Goal: Task Accomplishment & Management: Manage account settings

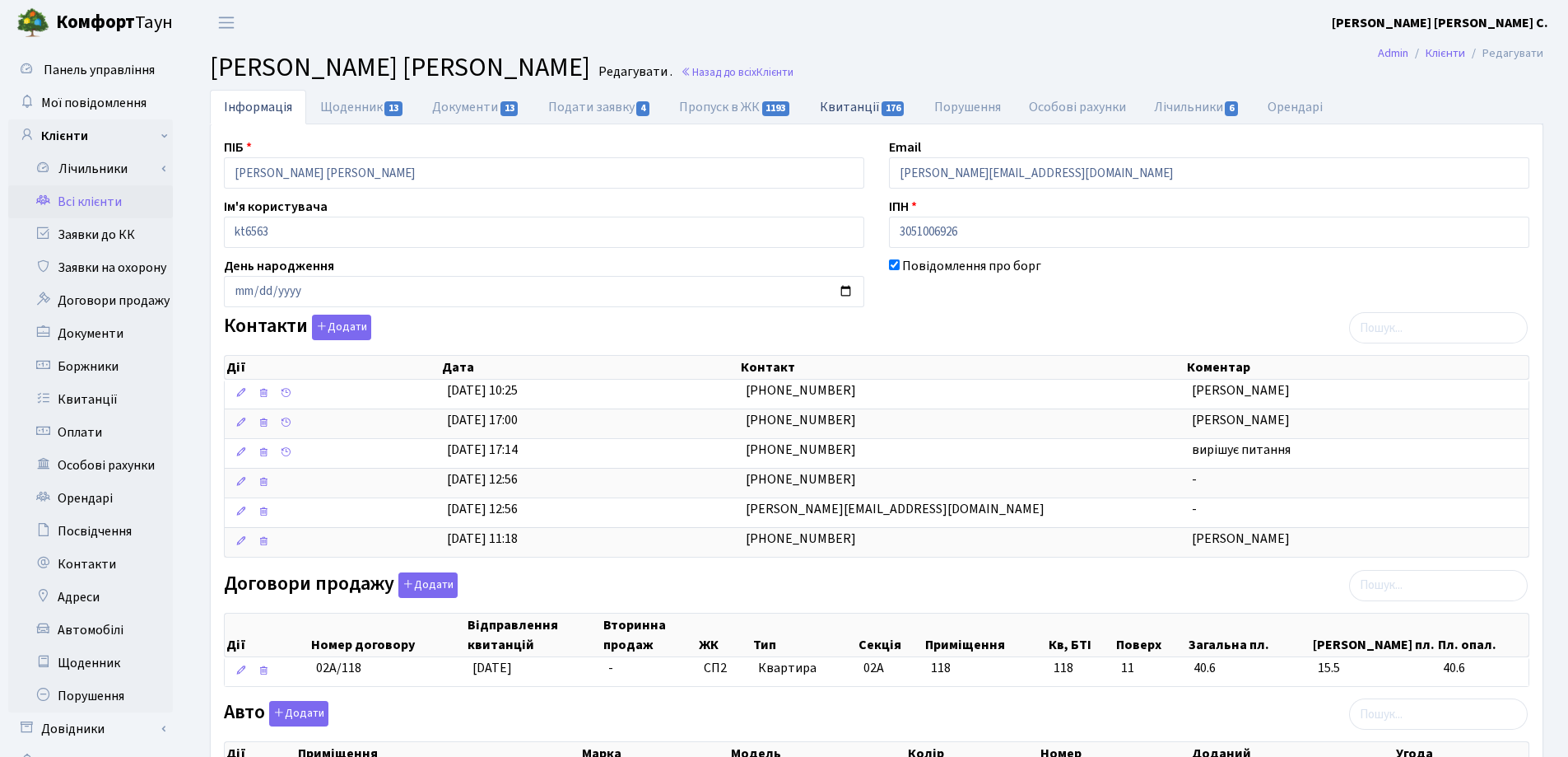
click at [836, 104] on link "Квитанції 176" at bounding box center [863, 106] width 114 height 34
select select "25"
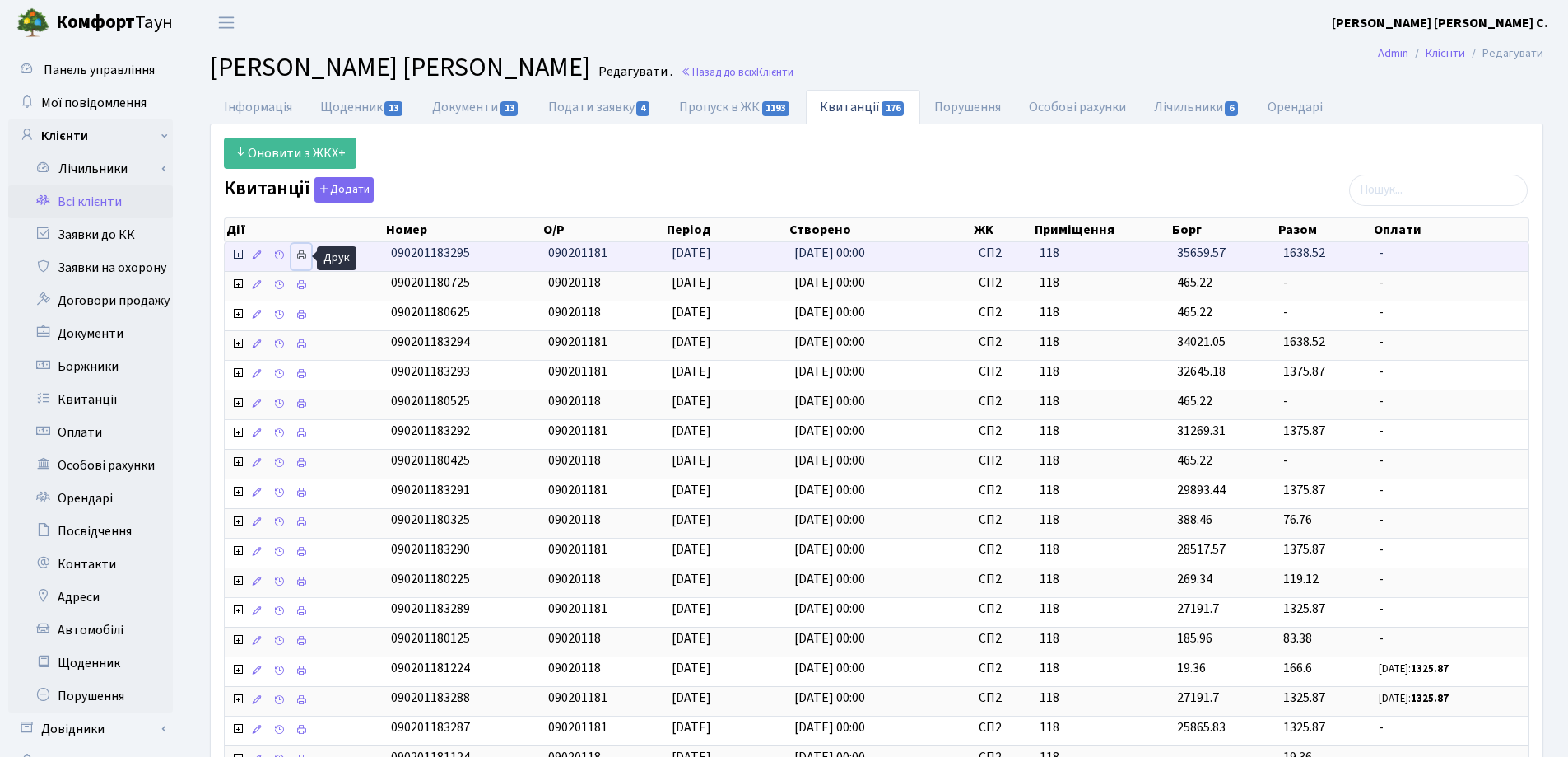
click at [301, 255] on icon at bounding box center [301, 255] width 12 height 12
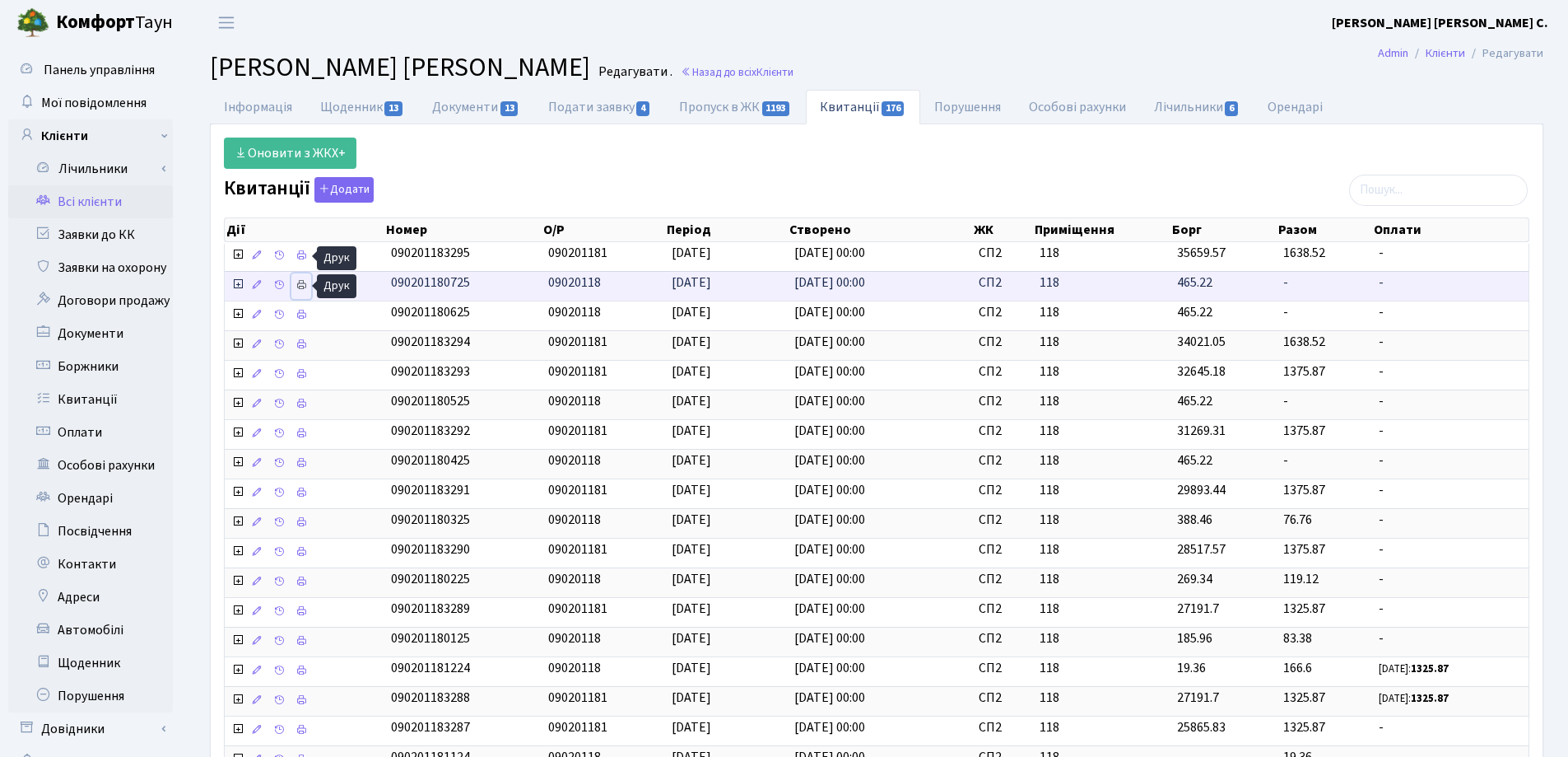
click at [302, 284] on icon at bounding box center [301, 285] width 12 height 12
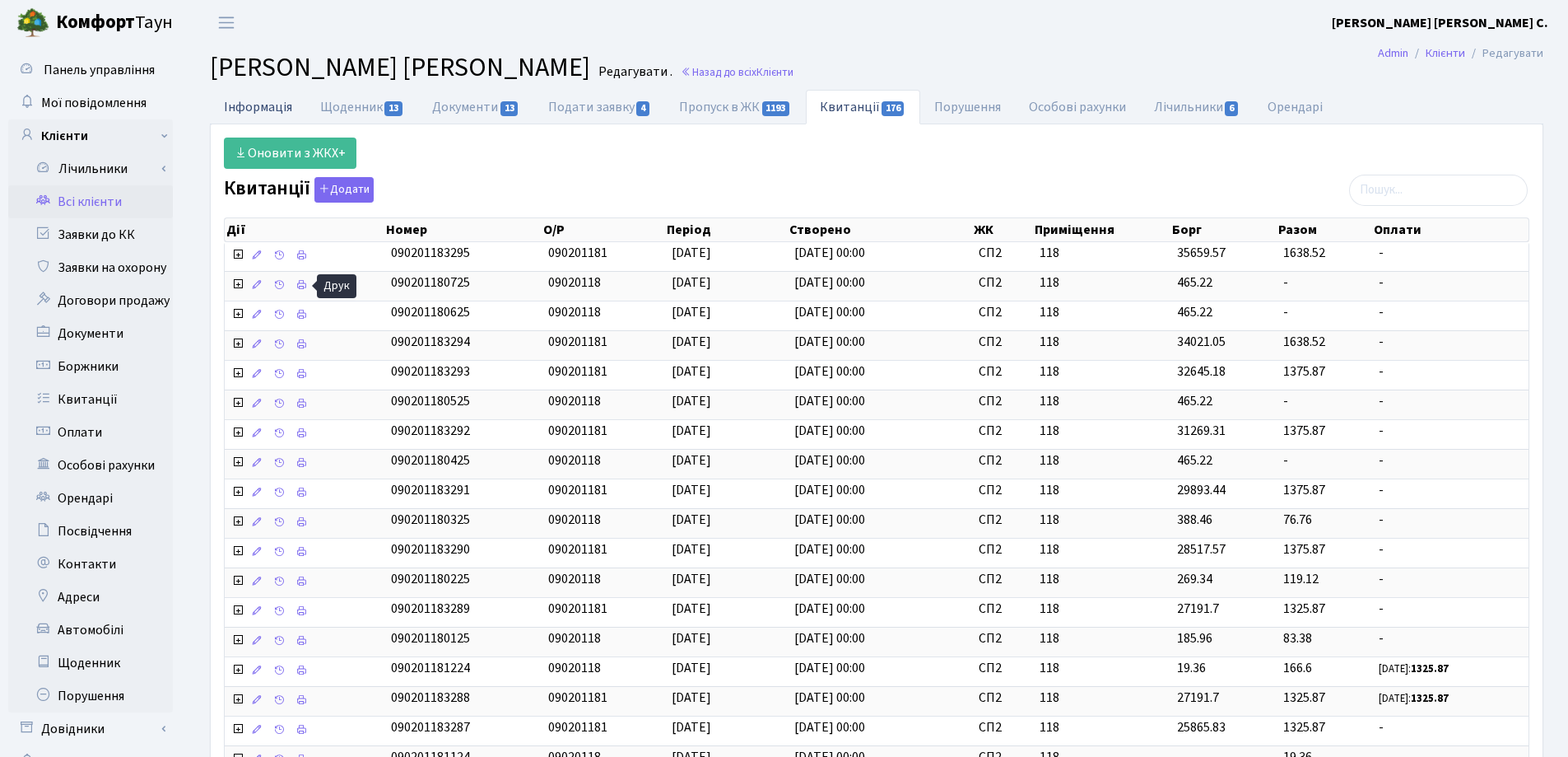
click at [262, 110] on link "Інформація" at bounding box center [258, 106] width 96 height 34
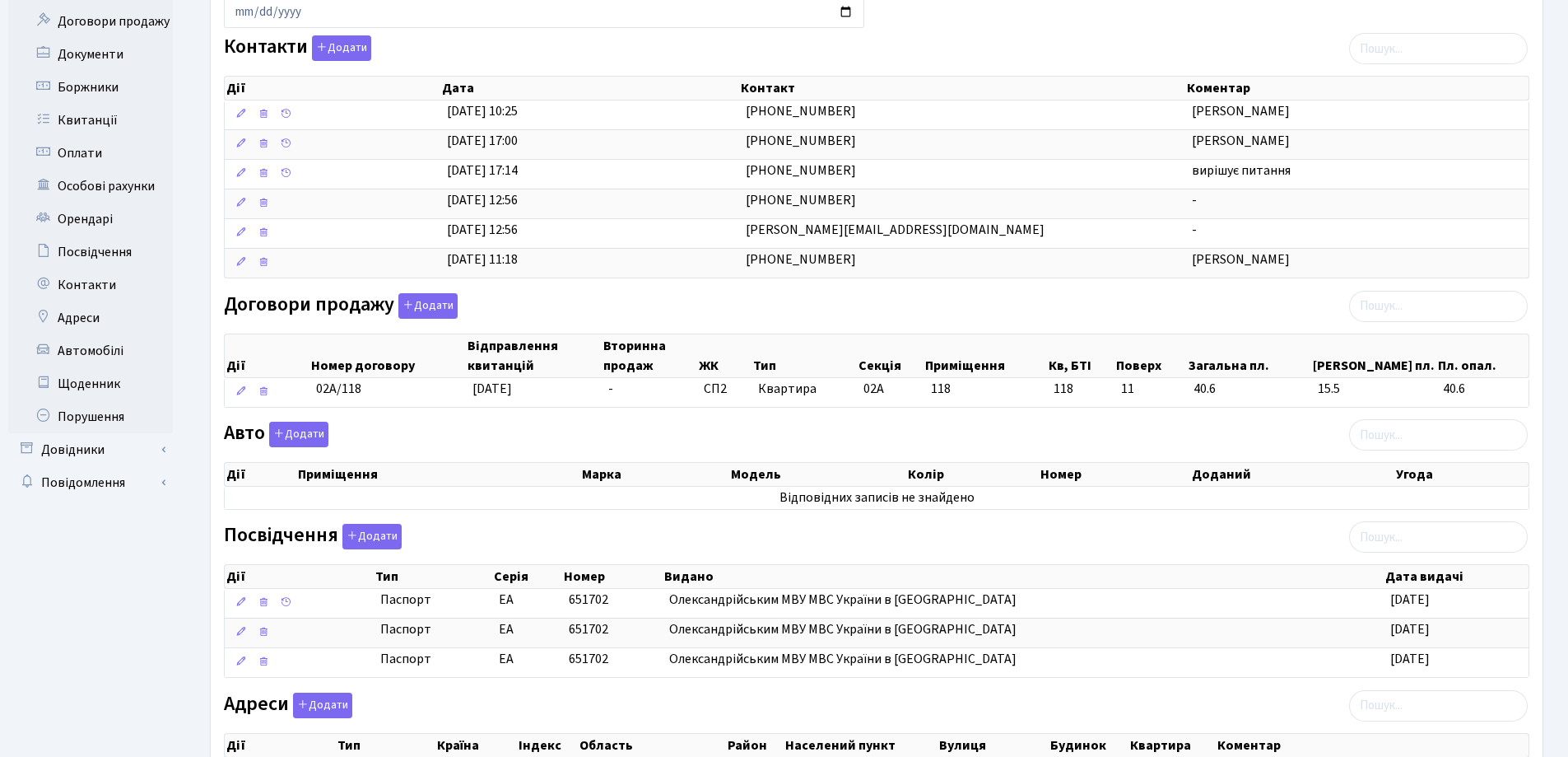
scroll to position [494, 0]
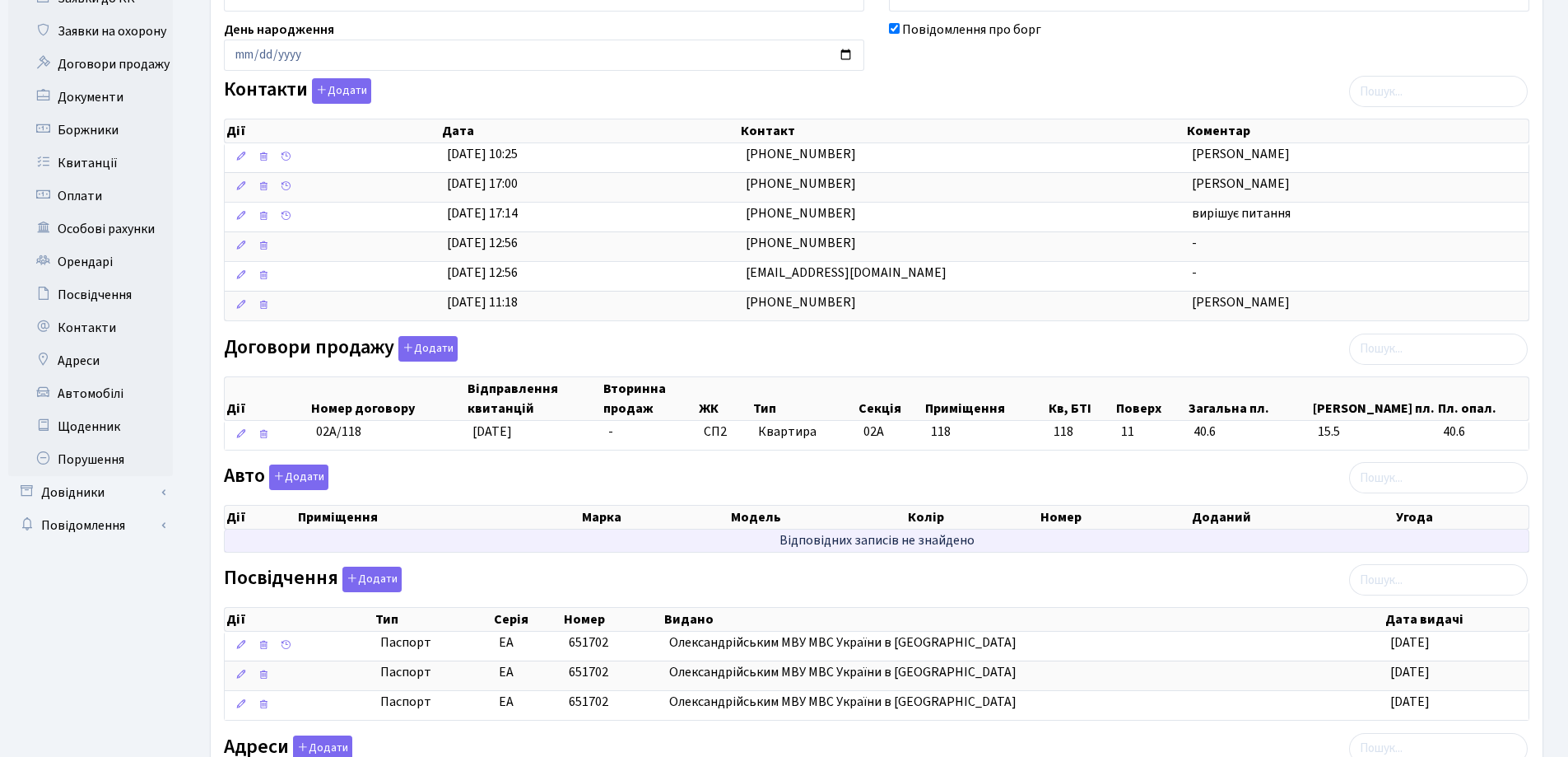
scroll to position [543, 0]
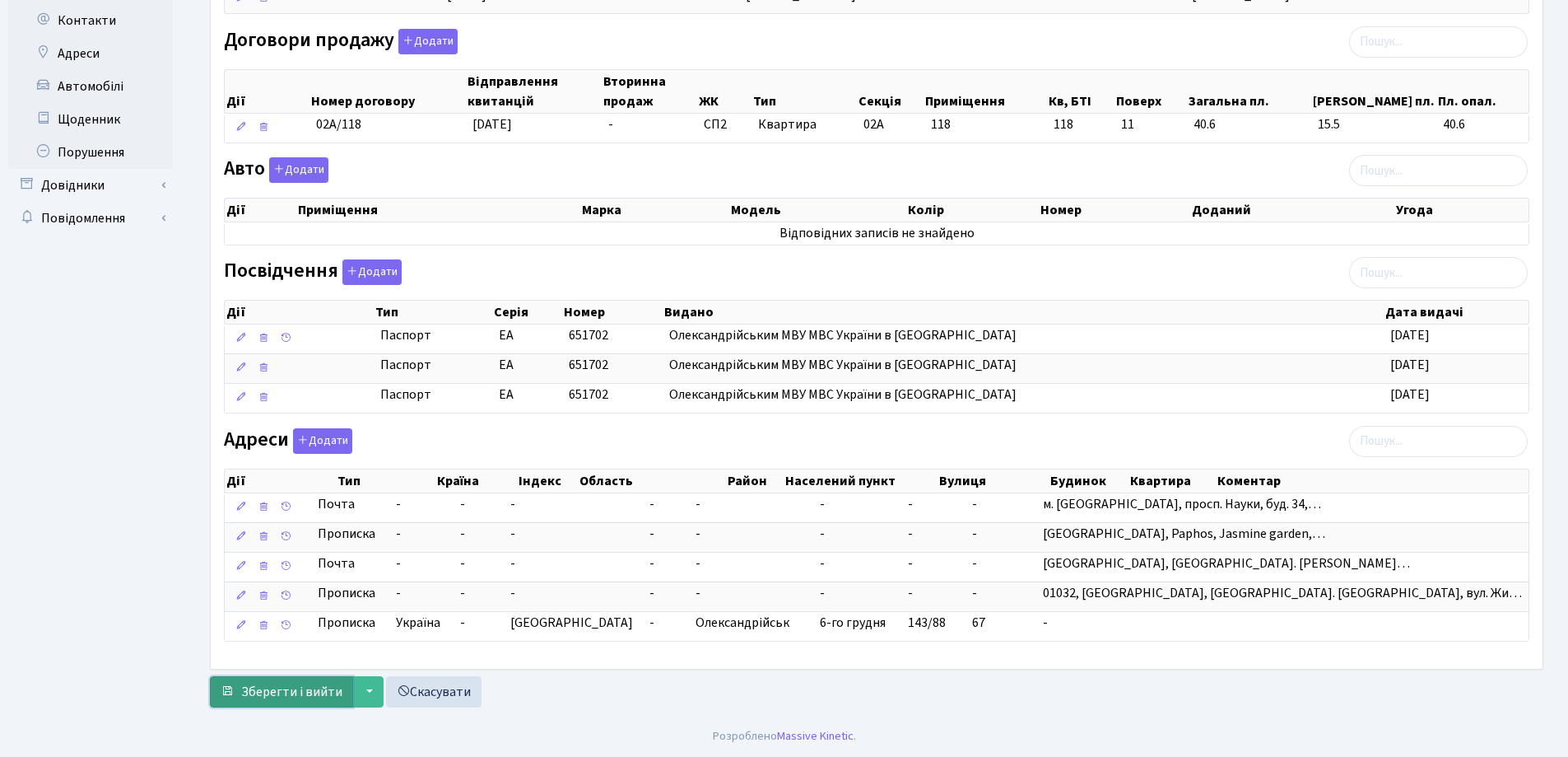
click at [300, 700] on span "Зберегти і вийти" at bounding box center [291, 692] width 101 height 18
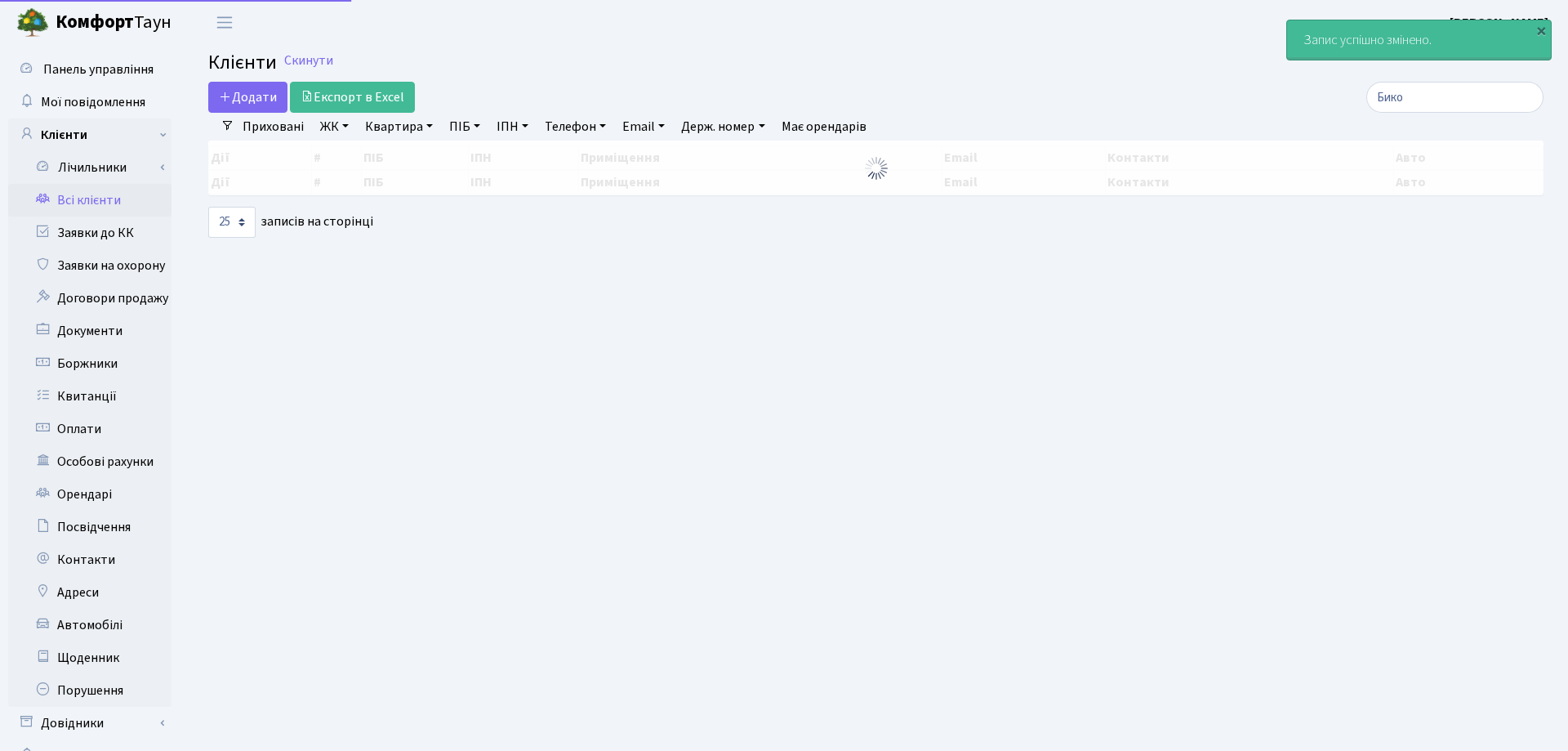
select select "25"
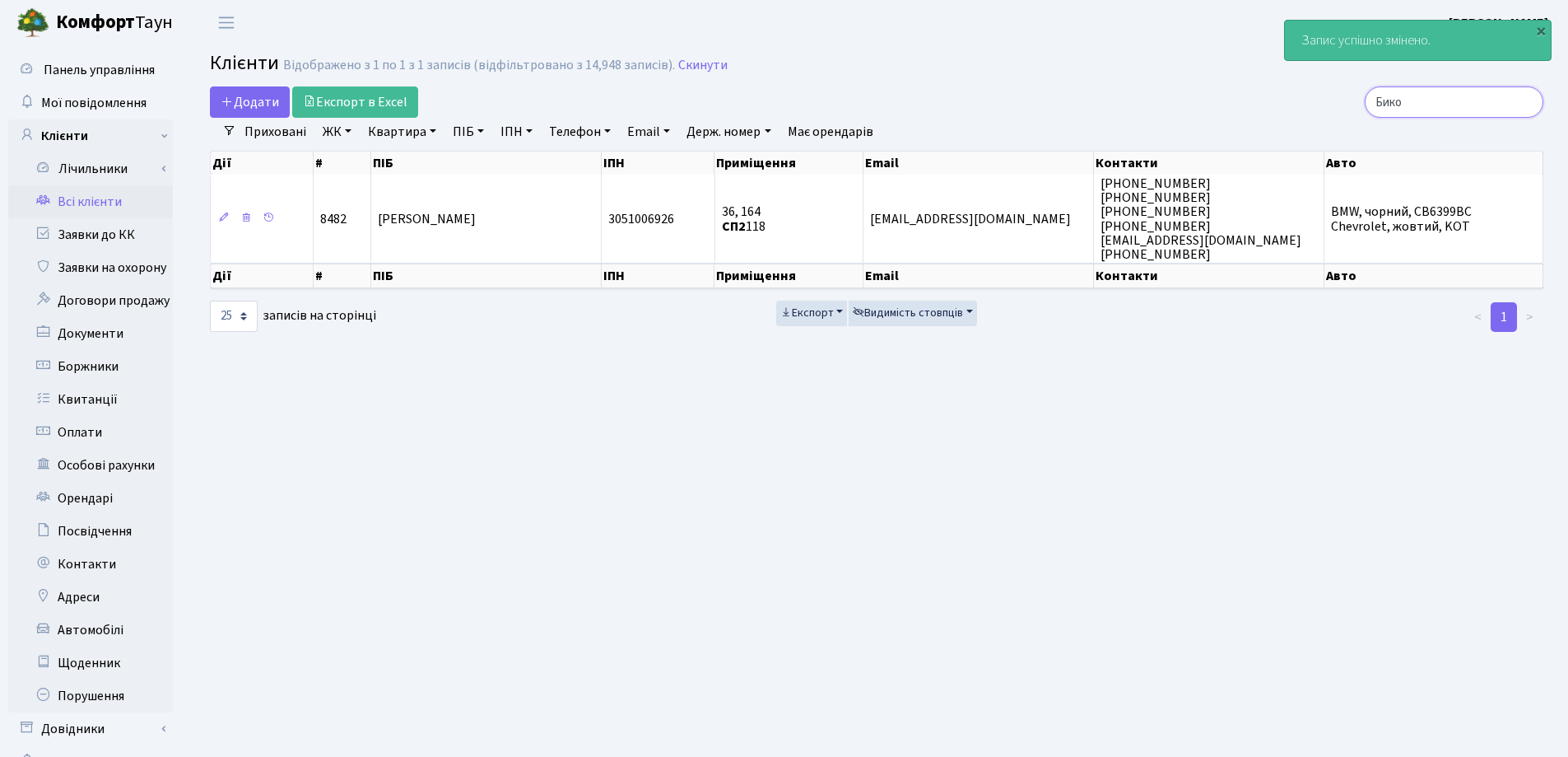
click at [1526, 104] on input "Бико" at bounding box center [1454, 102] width 179 height 31
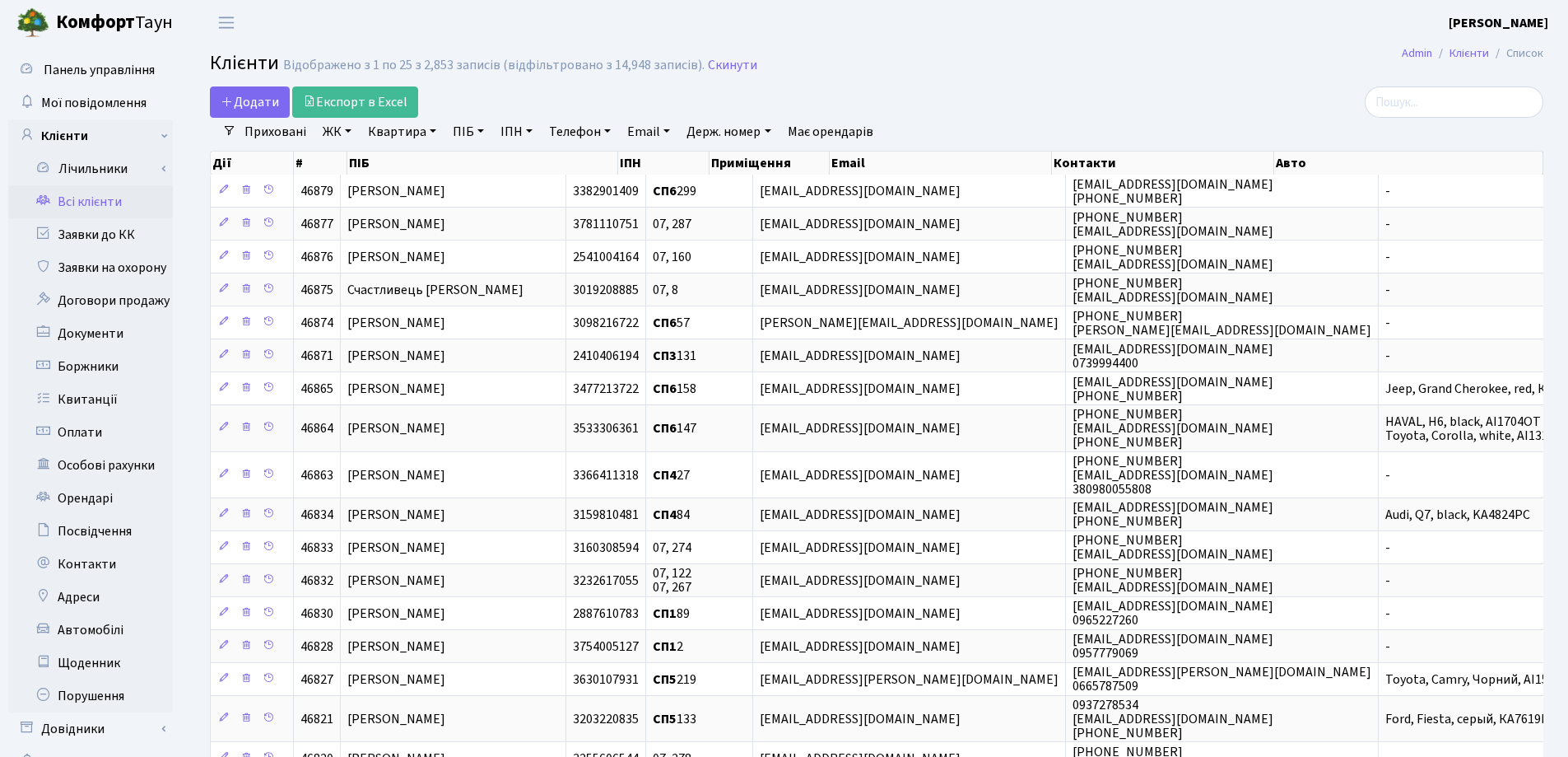
click at [435, 132] on link "Квартира" at bounding box center [402, 132] width 81 height 28
type input "158"
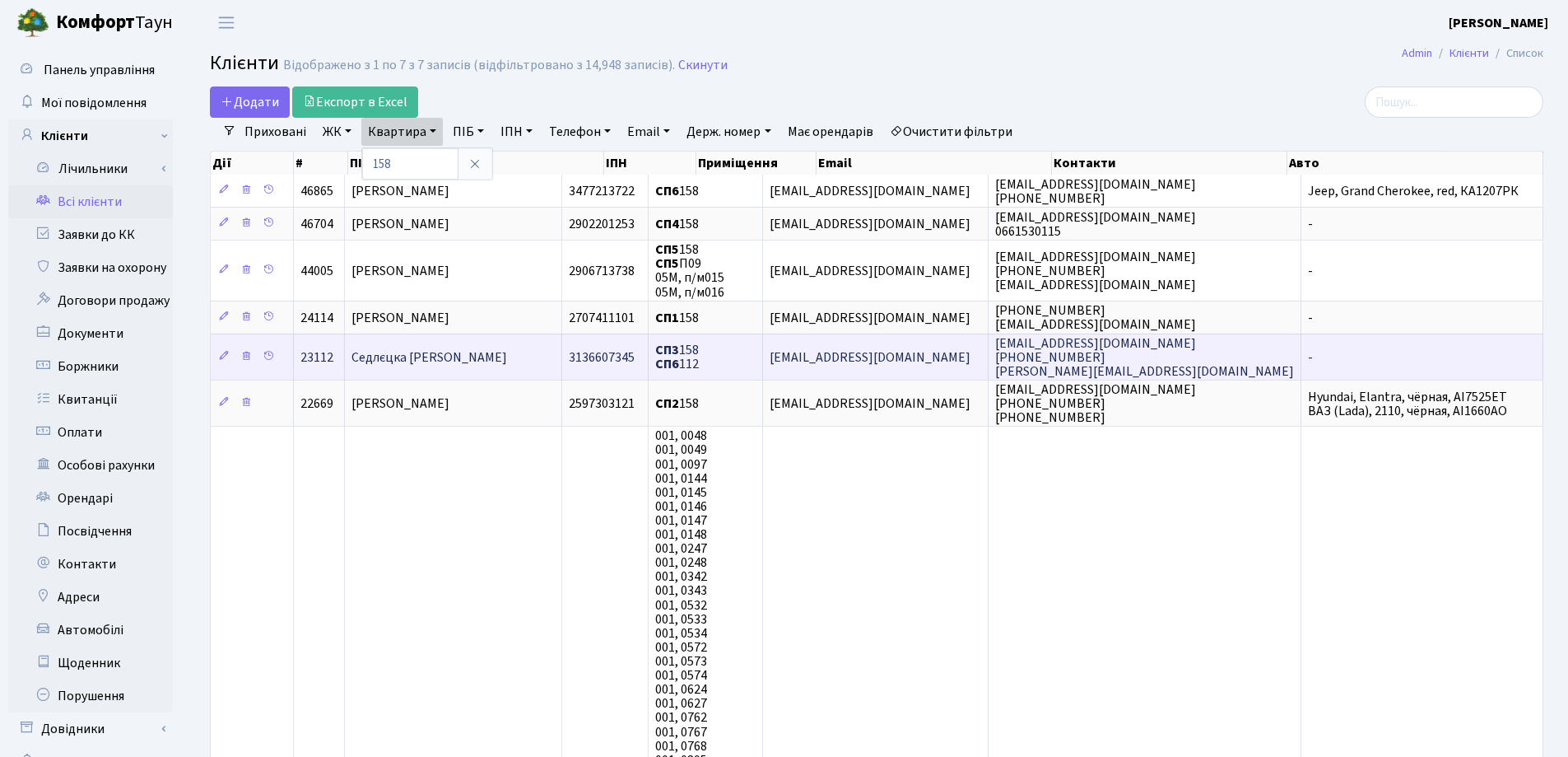
click at [537, 355] on td "Седлєцка Юлія Михайлівна" at bounding box center [454, 357] width 217 height 46
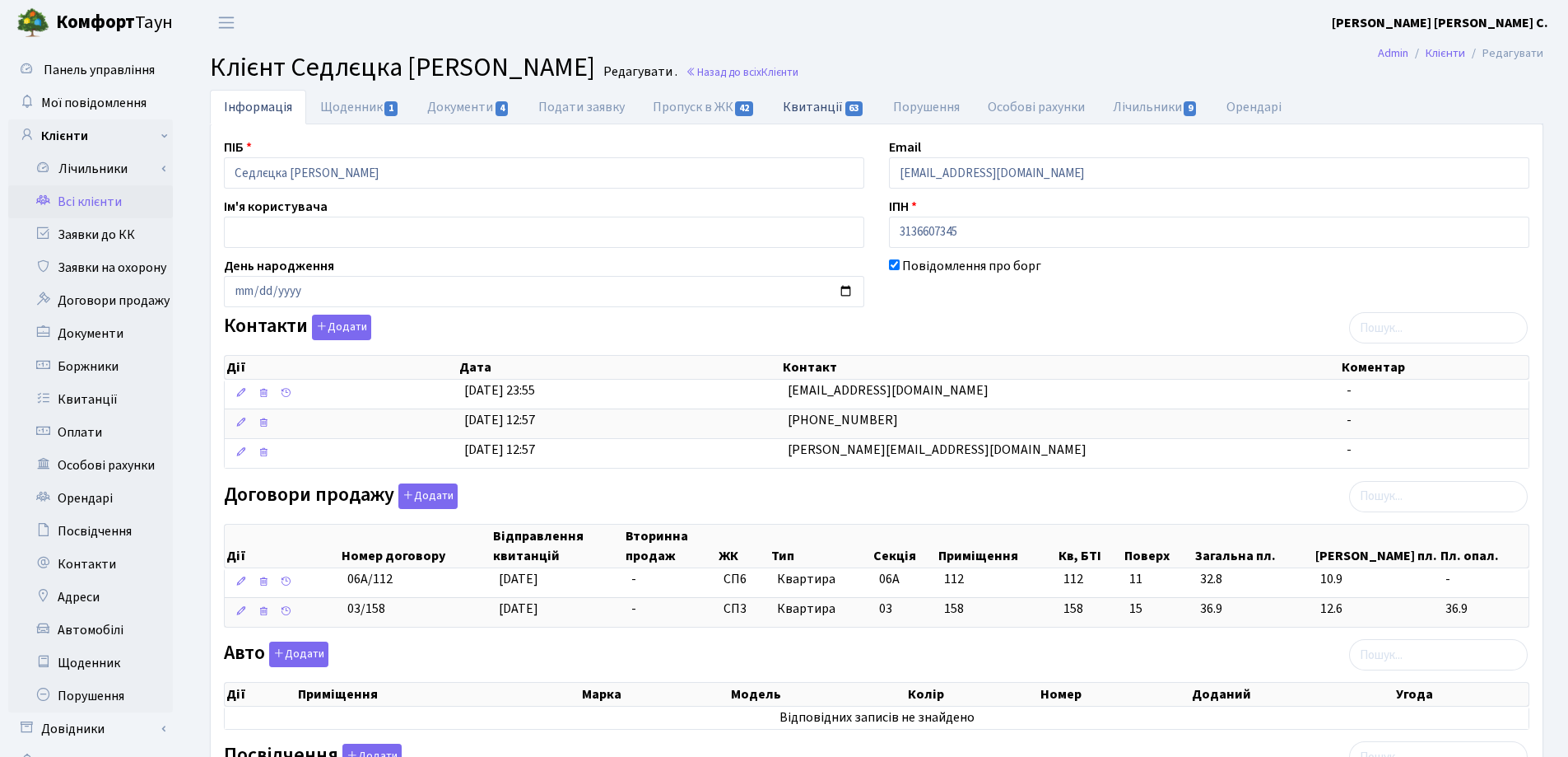
click at [801, 107] on link "Квитанції 63" at bounding box center [824, 106] width 109 height 34
select select "25"
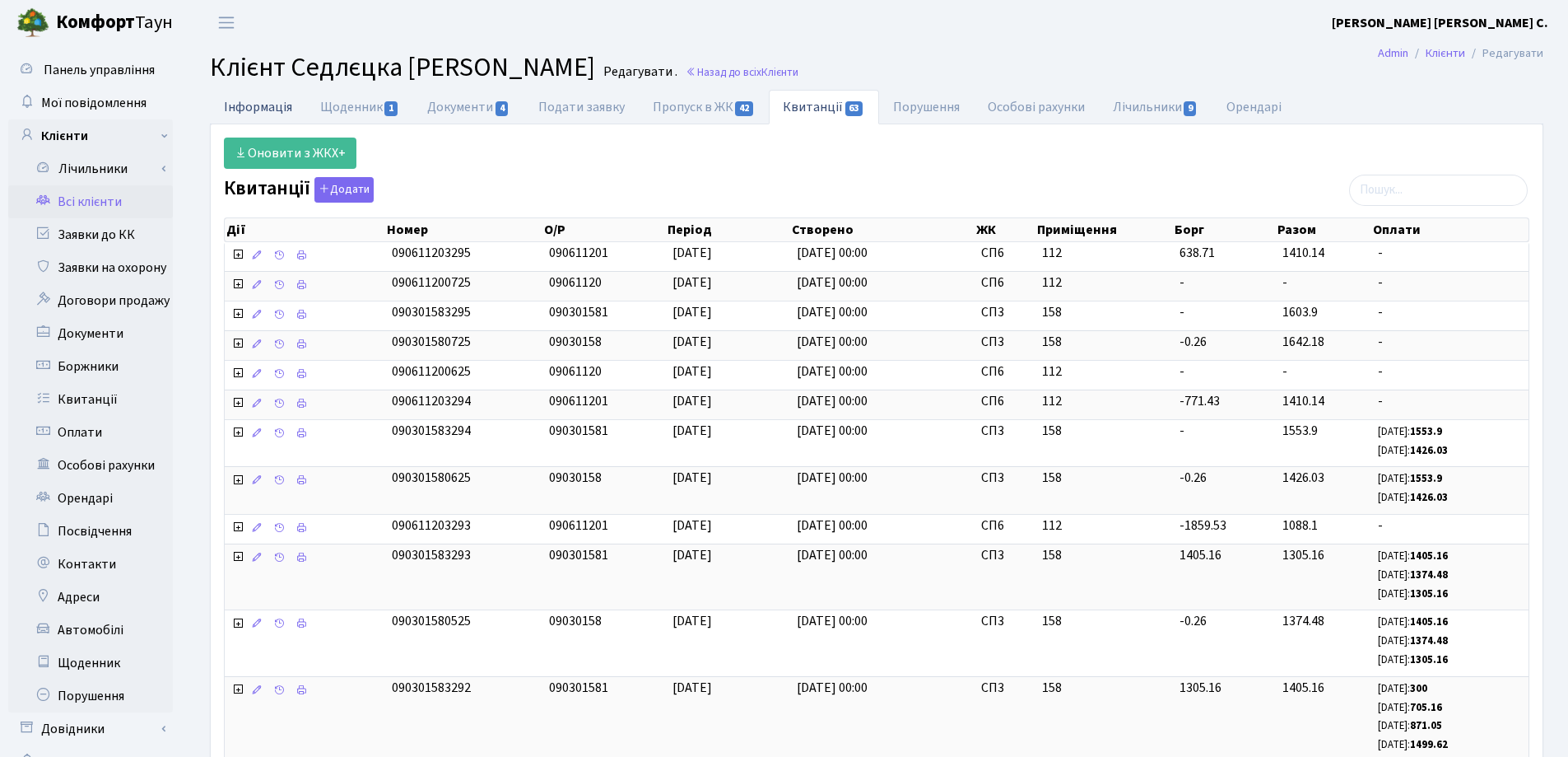
click at [242, 98] on link "Інформація" at bounding box center [258, 106] width 96 height 34
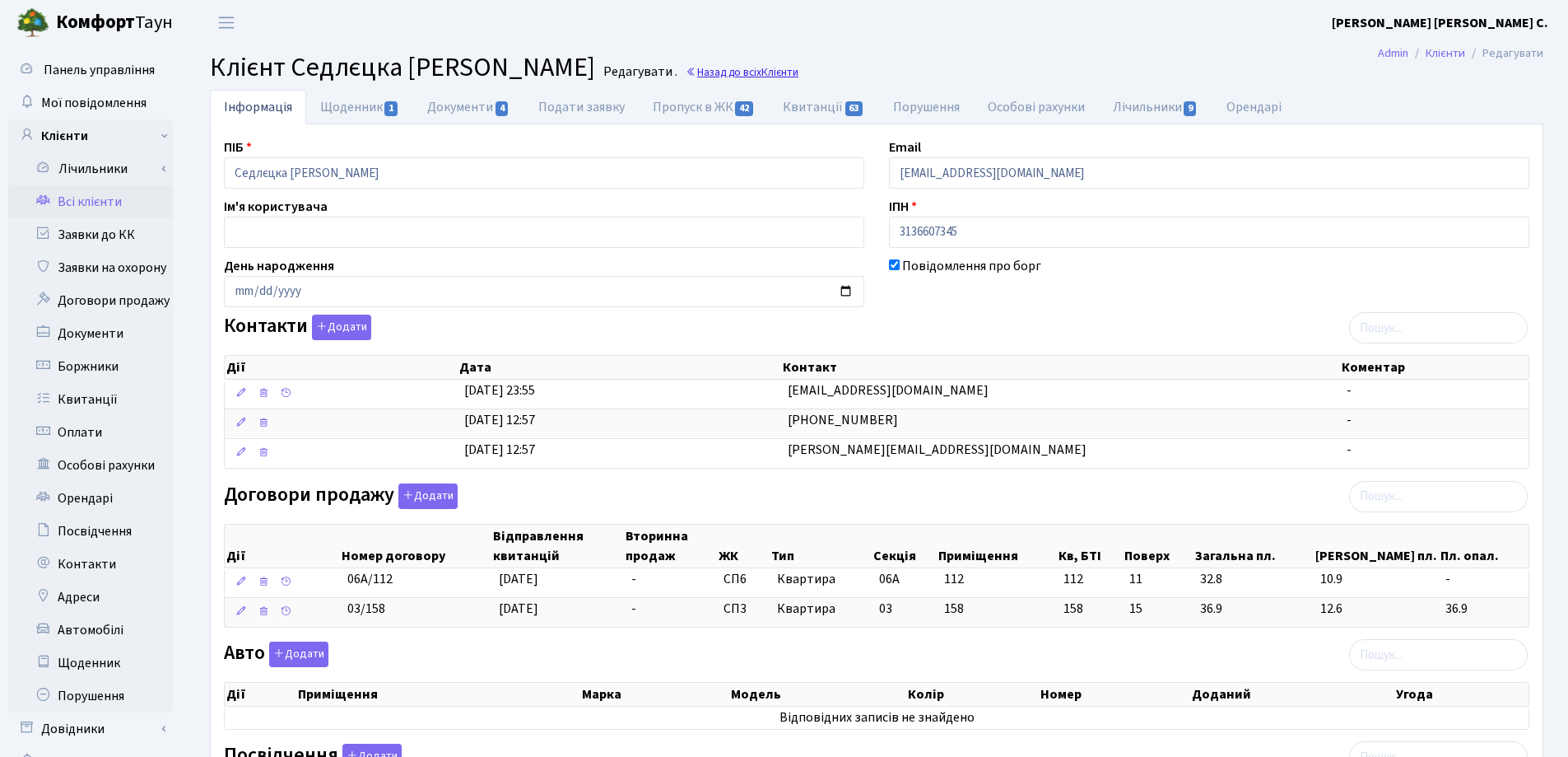
click at [782, 75] on span "Клієнти" at bounding box center [780, 72] width 37 height 16
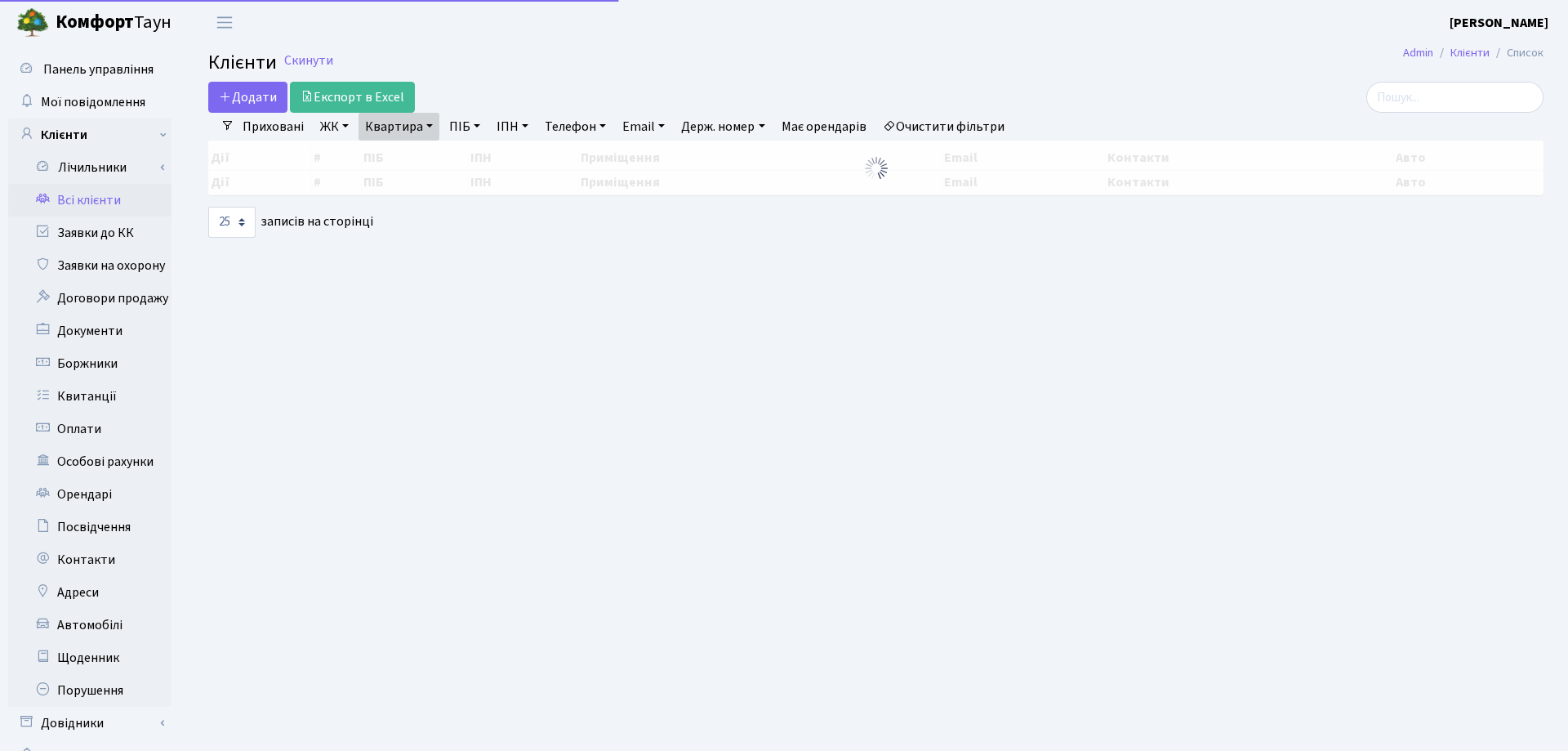
select select "25"
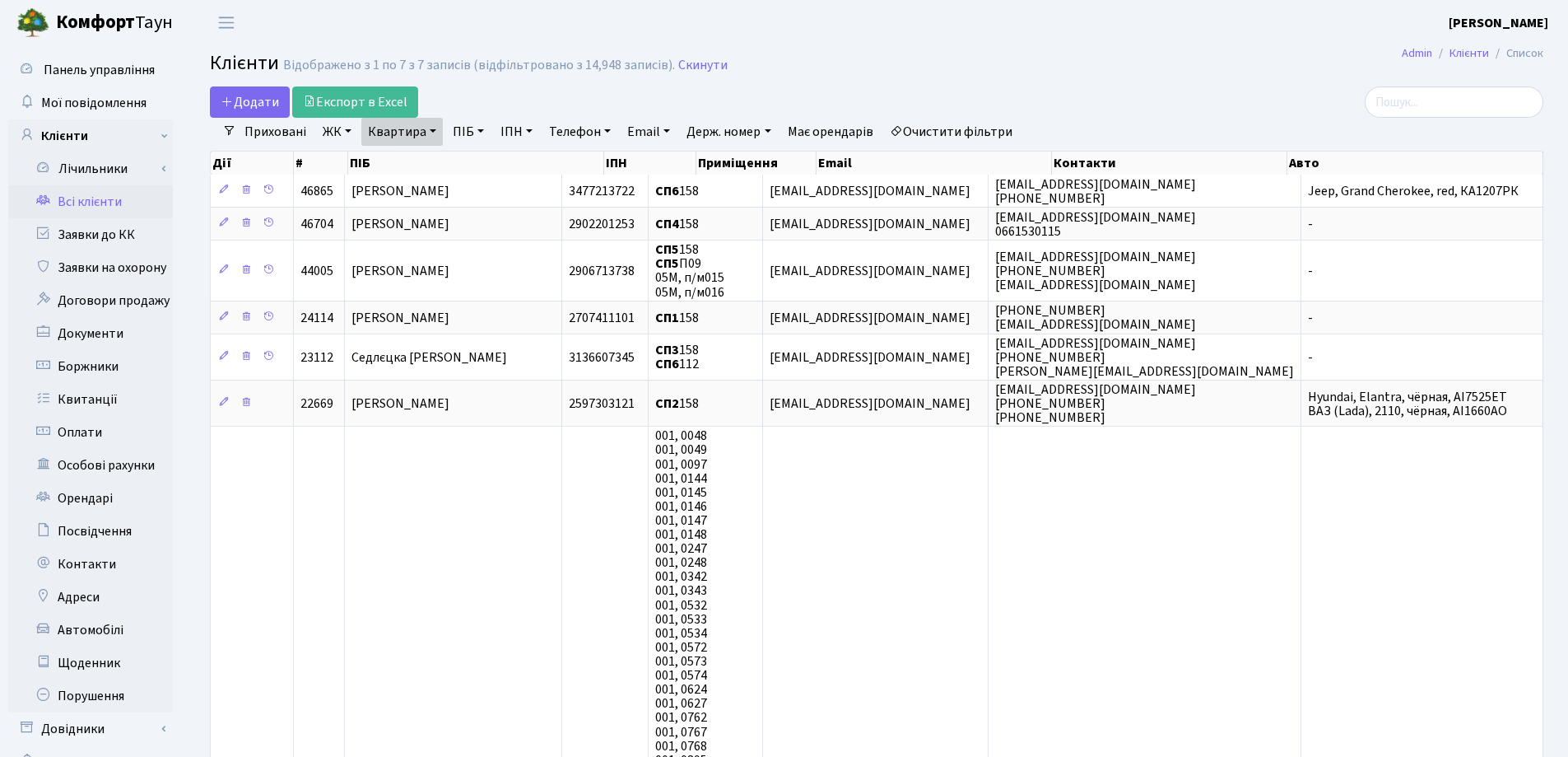
click at [436, 128] on link "Квартира" at bounding box center [402, 132] width 81 height 28
click at [480, 163] on icon at bounding box center [475, 164] width 13 height 13
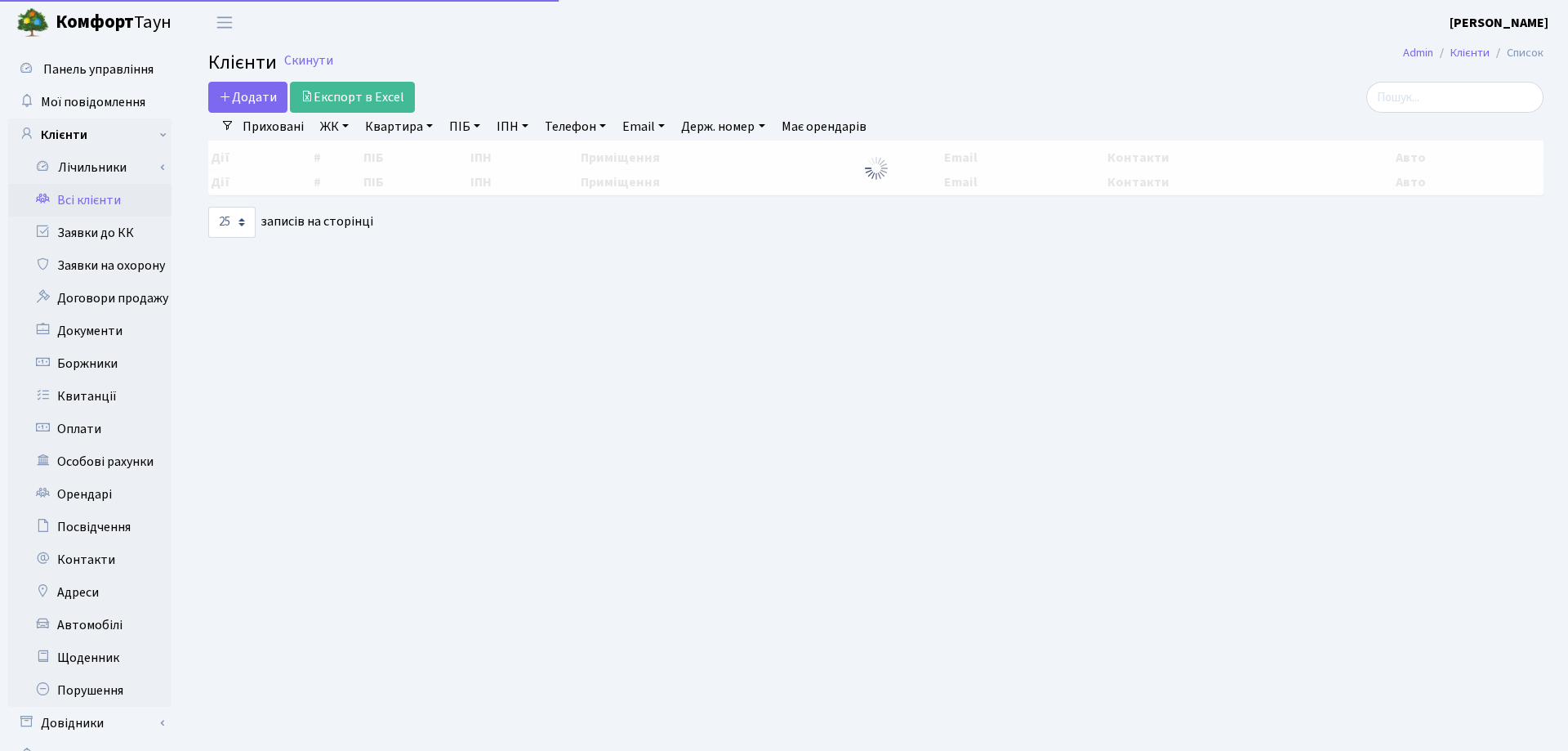
select select "25"
